Goal: Transaction & Acquisition: Book appointment/travel/reservation

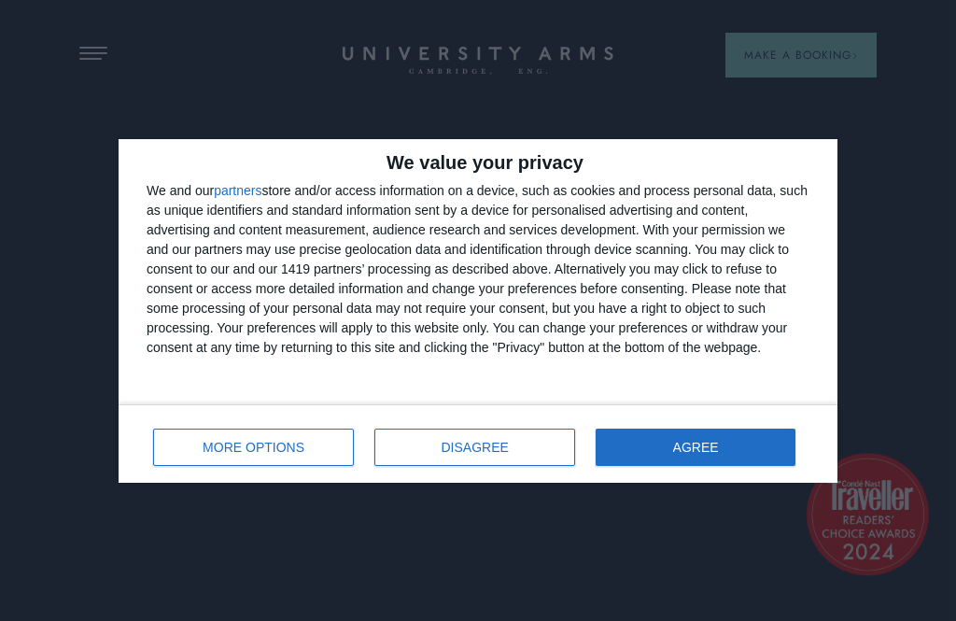
click at [676, 446] on span "AGREE" at bounding box center [696, 447] width 46 height 13
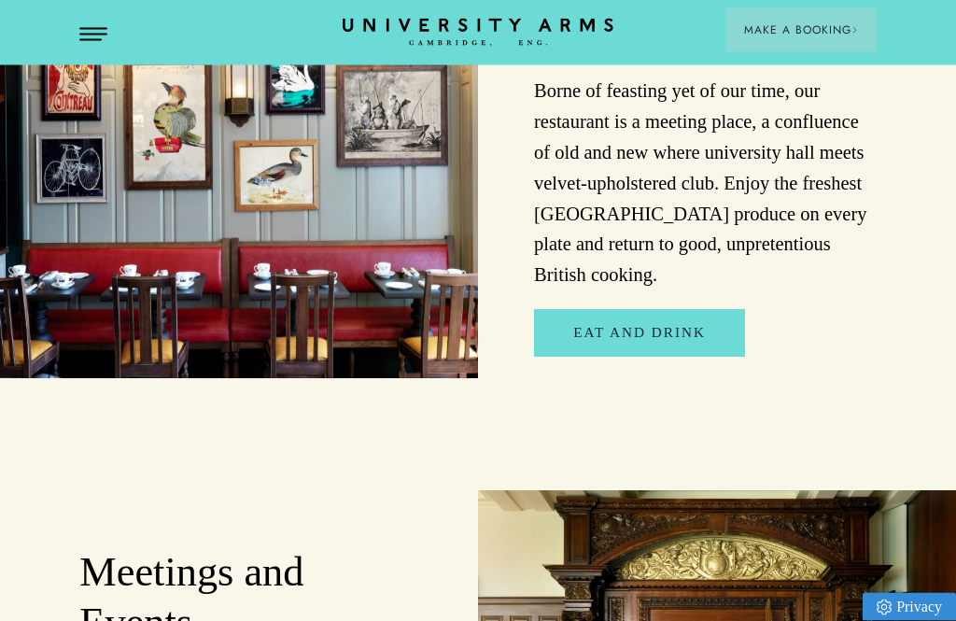
scroll to position [2795, 0]
click at [722, 309] on link "Eat and Drink" at bounding box center [639, 333] width 211 height 48
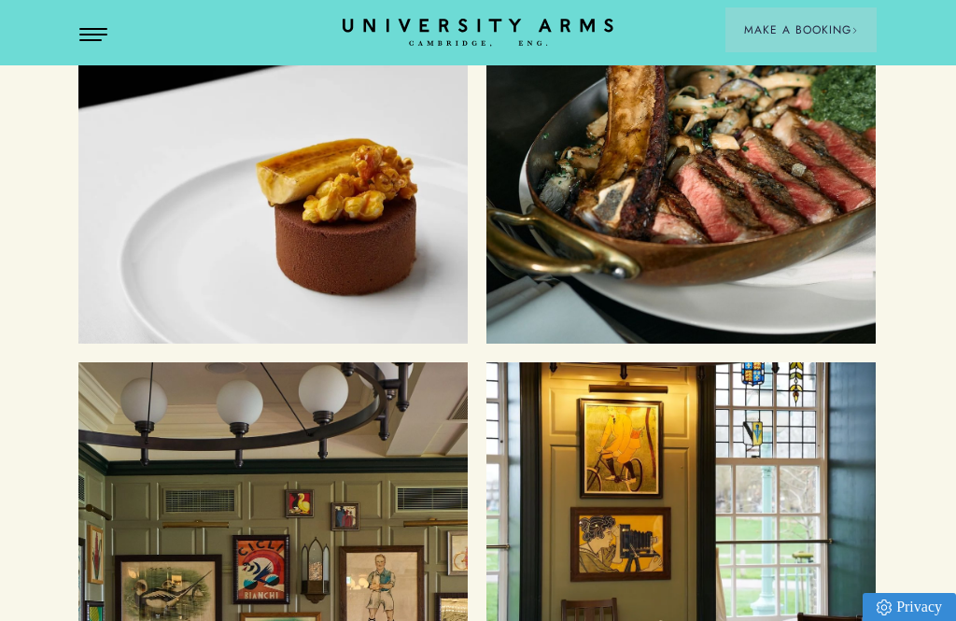
scroll to position [5704, 1]
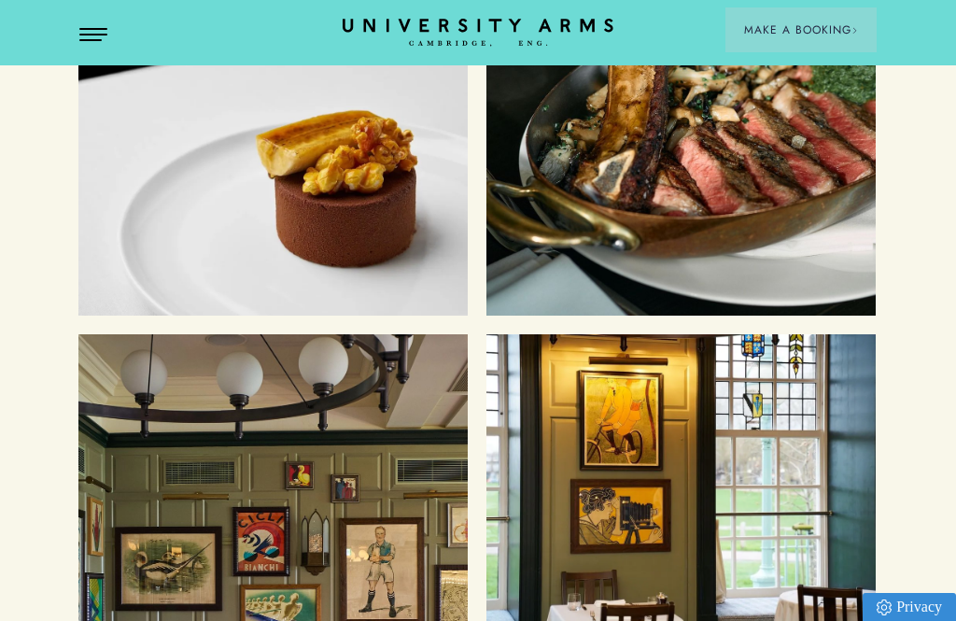
click at [97, 31] on button "Open Menu" at bounding box center [93, 35] width 28 height 15
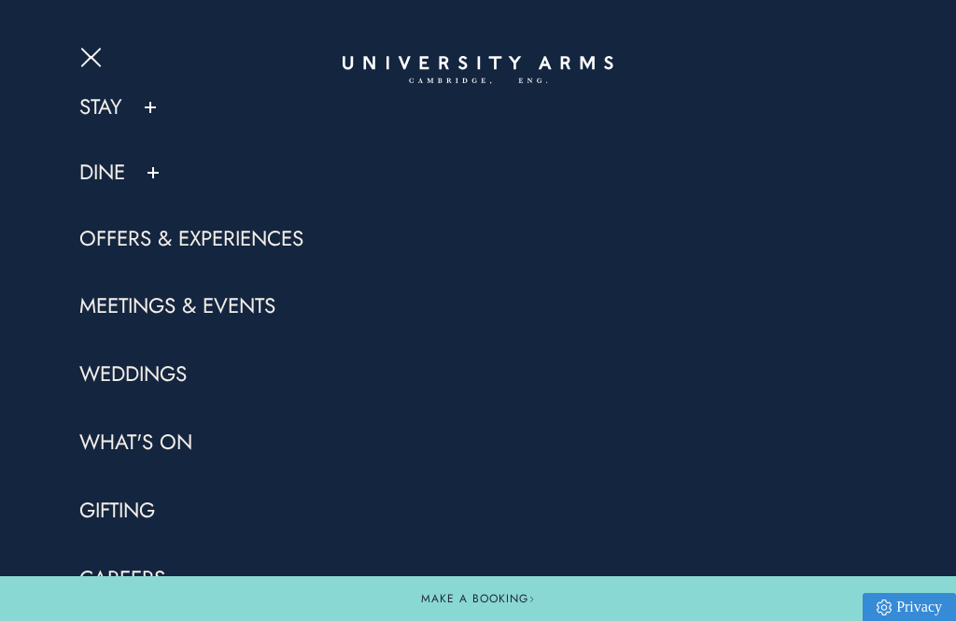
click at [121, 106] on link "Stay" at bounding box center [100, 107] width 43 height 28
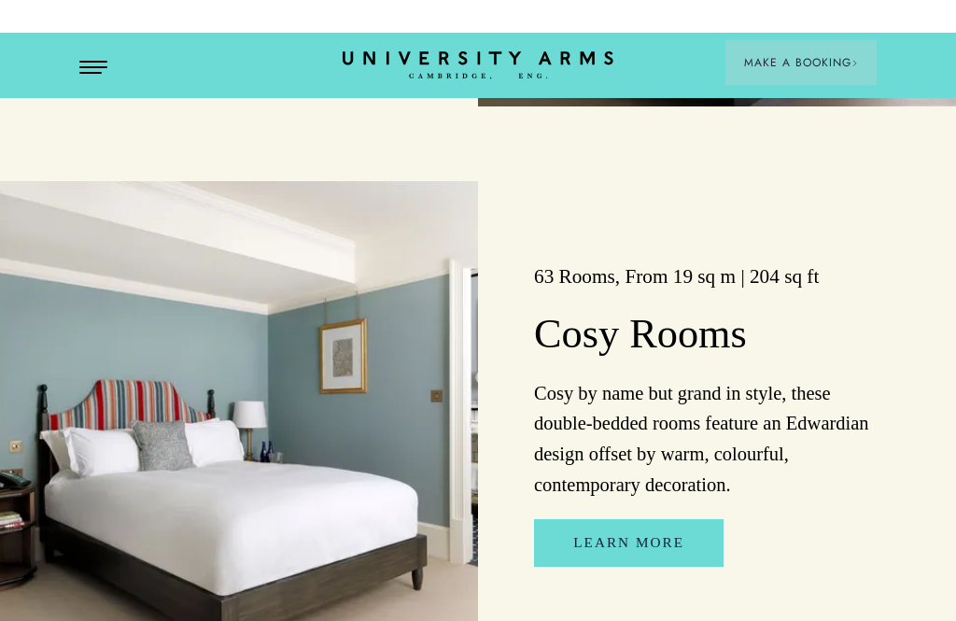
scroll to position [2812, 0]
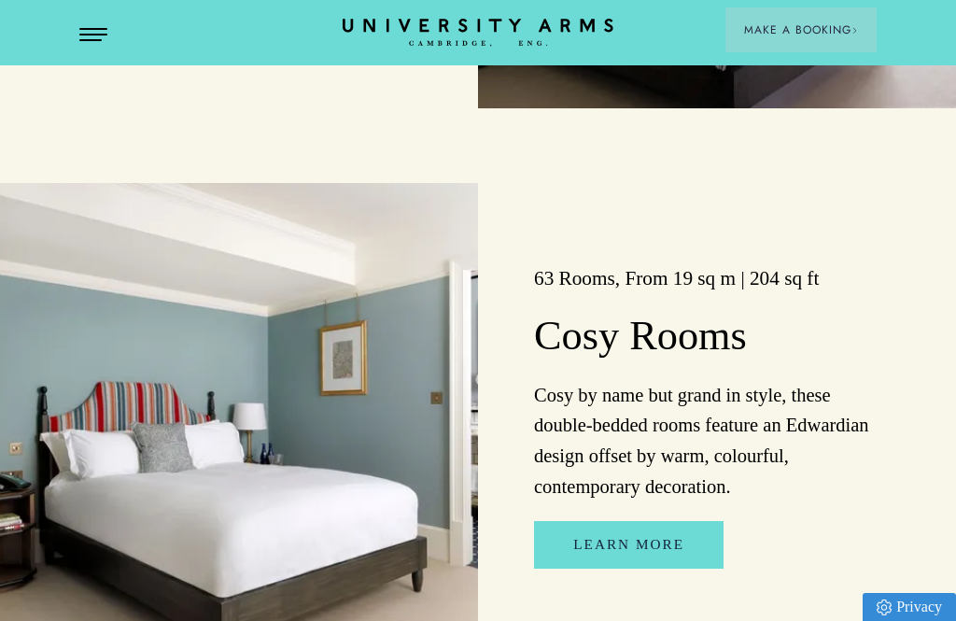
click at [600, 569] on link "Learn More" at bounding box center [629, 545] width 190 height 48
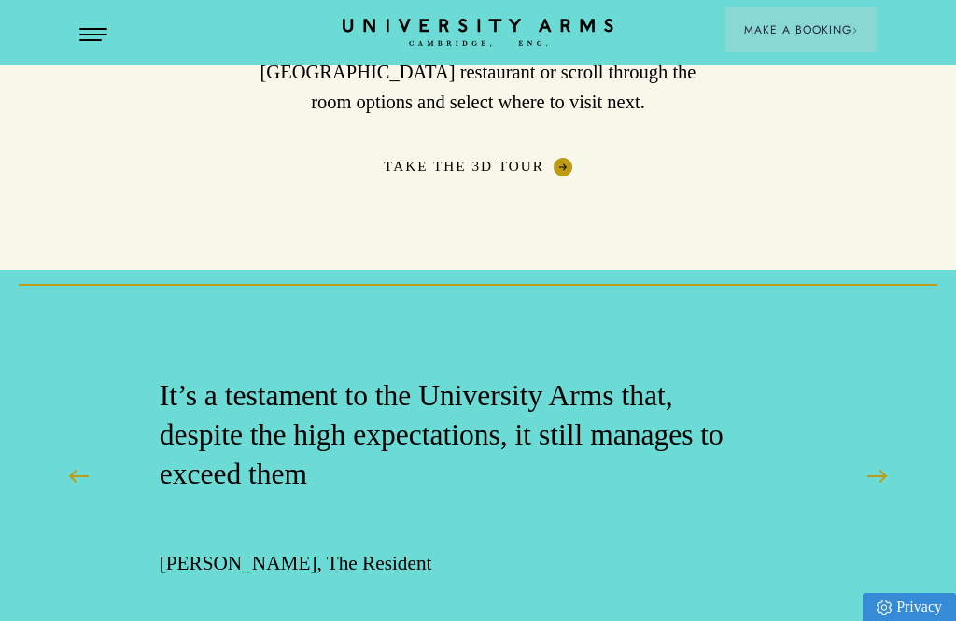
scroll to position [2921, 0]
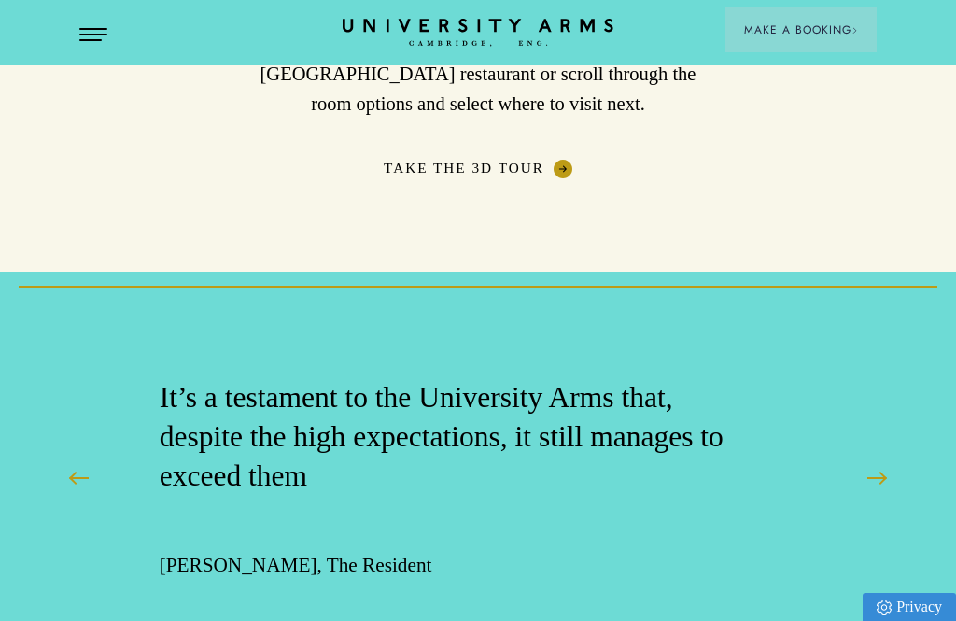
click at [768, 23] on span "Make a Booking" at bounding box center [801, 29] width 114 height 17
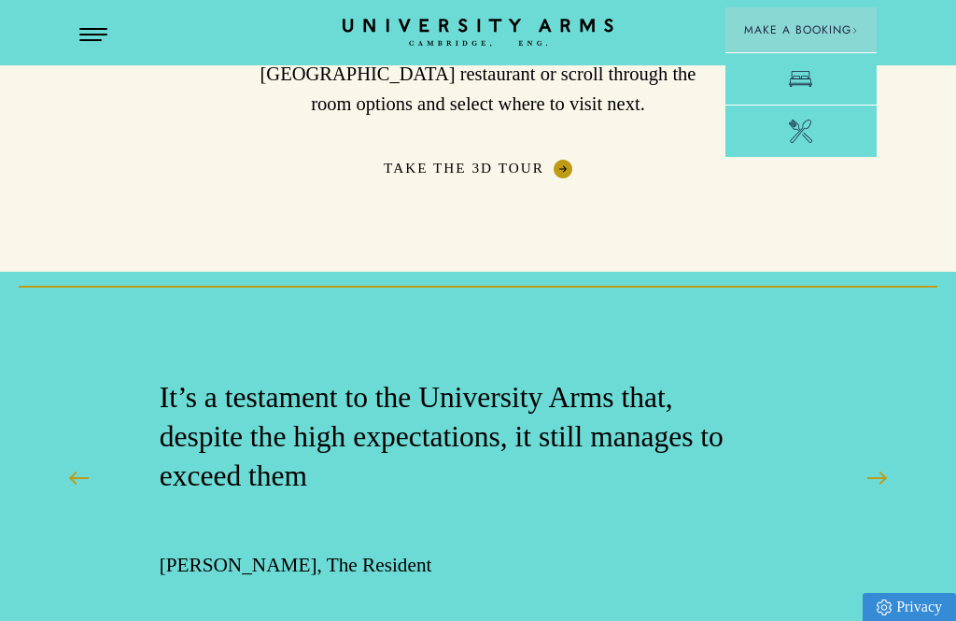
click at [772, 74] on link "Room" at bounding box center [801, 78] width 151 height 52
